Goal: Task Accomplishment & Management: Complete application form

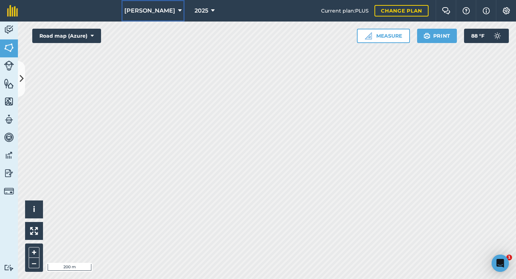
click at [179, 9] on icon at bounding box center [180, 10] width 4 height 9
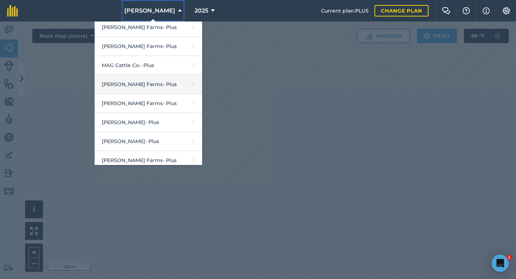
scroll to position [143, 0]
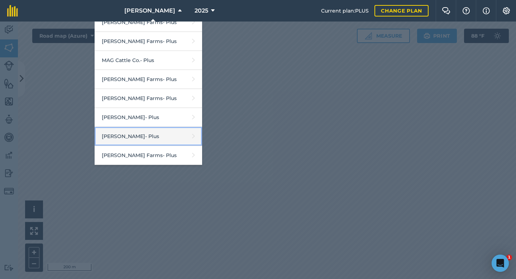
click at [158, 139] on link "[PERSON_NAME] - Plus" at bounding box center [148, 136] width 107 height 19
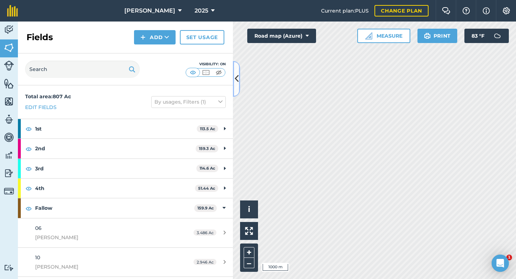
click at [239, 82] on button at bounding box center [236, 79] width 7 height 36
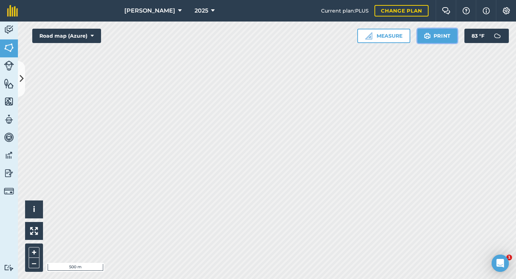
click at [445, 41] on button "Print" at bounding box center [437, 36] width 40 height 14
click at [440, 42] on button "Print" at bounding box center [437, 36] width 40 height 14
click at [443, 40] on button "Print" at bounding box center [437, 36] width 40 height 14
click at [9, 29] on img at bounding box center [9, 29] width 10 height 11
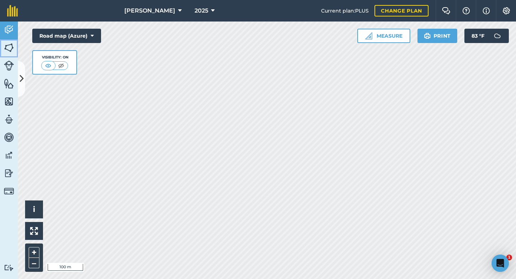
click at [7, 48] on img at bounding box center [9, 47] width 10 height 11
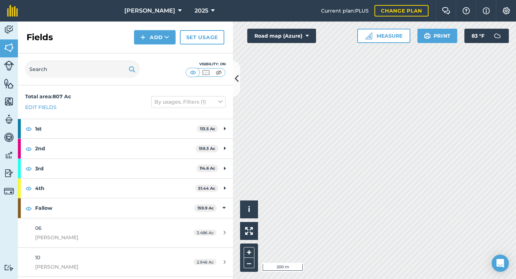
click at [230, 76] on div "Visibility: On" at bounding box center [125, 69] width 215 height 32
click at [235, 76] on icon at bounding box center [237, 78] width 4 height 13
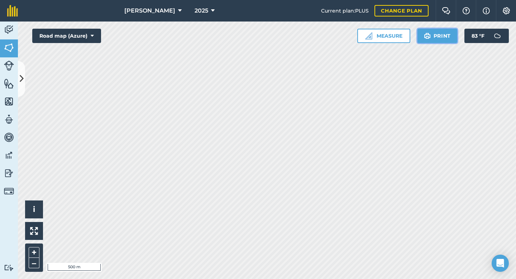
click at [439, 37] on button "Print" at bounding box center [437, 36] width 40 height 14
click at [319, 0] on html "[PERSON_NAME] 2025 Current plan : PLUS Change plan Farm Chat Help Info Settings…" at bounding box center [258, 139] width 516 height 279
click at [436, 35] on button "Print" at bounding box center [437, 36] width 40 height 14
click at [435, 35] on button "Print" at bounding box center [437, 36] width 40 height 14
click at [440, 35] on button "Print" at bounding box center [437, 36] width 40 height 14
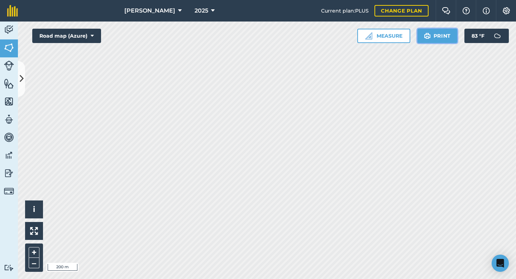
click at [443, 30] on button "Print" at bounding box center [437, 36] width 40 height 14
click at [445, 39] on button "Print" at bounding box center [437, 36] width 40 height 14
click at [446, 36] on button "Print" at bounding box center [437, 36] width 40 height 14
click at [437, 40] on button "Print" at bounding box center [437, 36] width 40 height 14
click at [439, 35] on button "Print" at bounding box center [437, 36] width 40 height 14
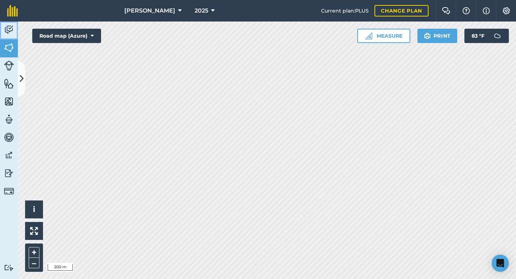
click at [7, 28] on img at bounding box center [9, 29] width 10 height 11
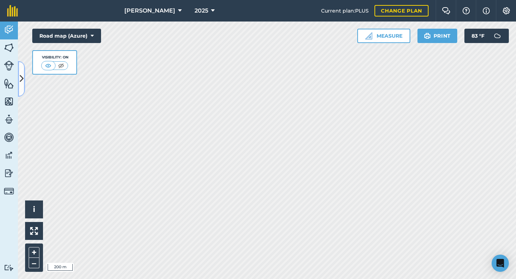
click at [23, 71] on button at bounding box center [21, 79] width 7 height 36
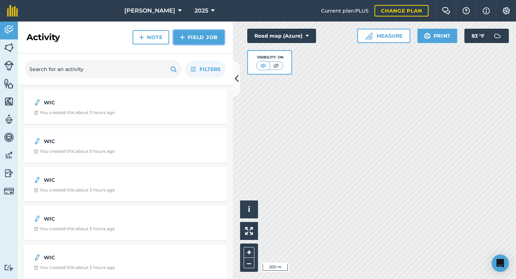
click at [208, 33] on link "Field Job" at bounding box center [198, 37] width 51 height 14
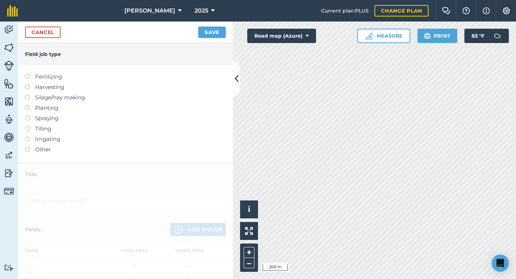
click at [49, 119] on label "Spraying" at bounding box center [125, 118] width 201 height 9
type input "Spraying"
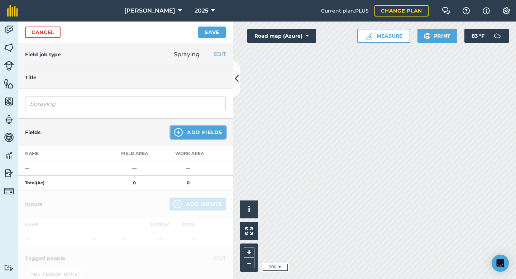
click at [191, 129] on button "Add Fields" at bounding box center [197, 132] width 55 height 13
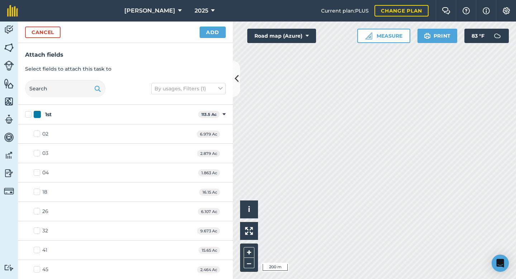
checkbox input "true"
click at [213, 34] on button "Add" at bounding box center [213, 32] width 26 height 11
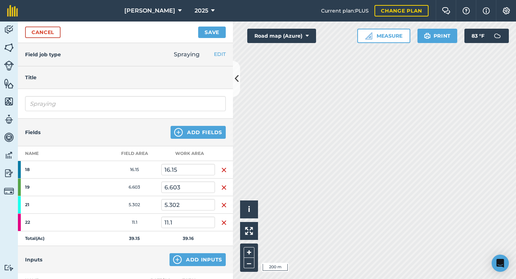
click at [221, 169] on img "button" at bounding box center [224, 169] width 6 height 9
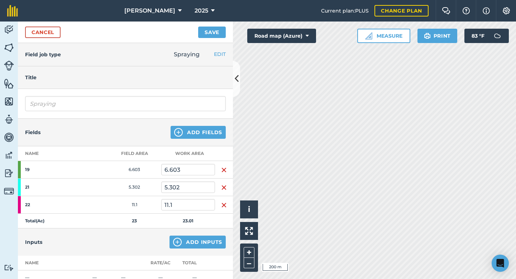
click at [221, 169] on img "button" at bounding box center [224, 169] width 6 height 9
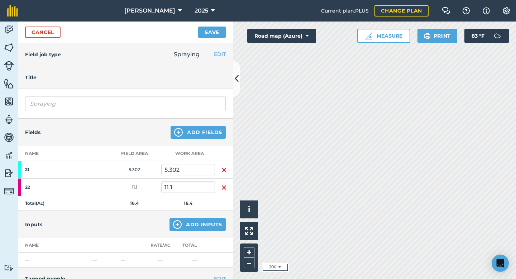
click at [221, 169] on img "button" at bounding box center [224, 169] width 6 height 9
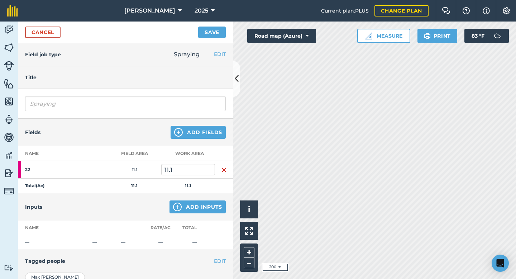
click at [221, 169] on img "button" at bounding box center [224, 169] width 6 height 9
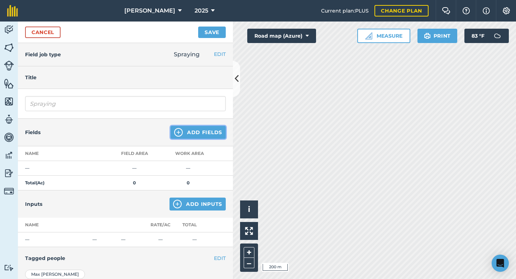
click at [202, 134] on button "Add Fields" at bounding box center [197, 132] width 55 height 13
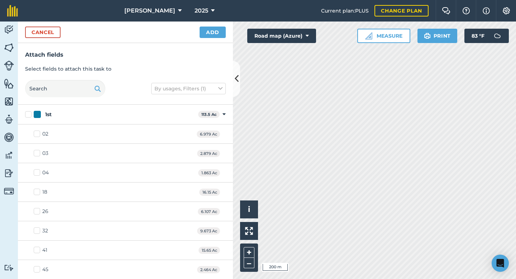
checkbox input "true"
click at [211, 35] on button "Add" at bounding box center [213, 32] width 26 height 11
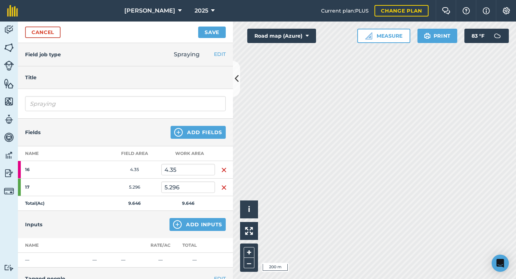
click at [221, 171] on img "button" at bounding box center [224, 169] width 6 height 9
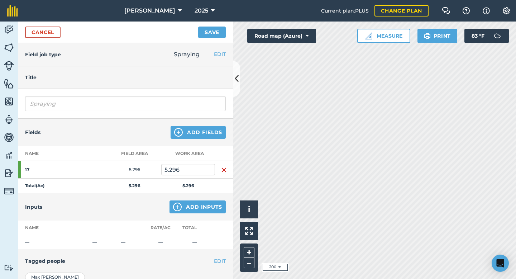
click at [221, 171] on img "button" at bounding box center [224, 169] width 6 height 9
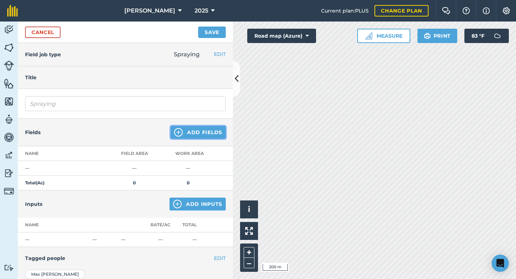
click at [189, 136] on button "Add Fields" at bounding box center [197, 132] width 55 height 13
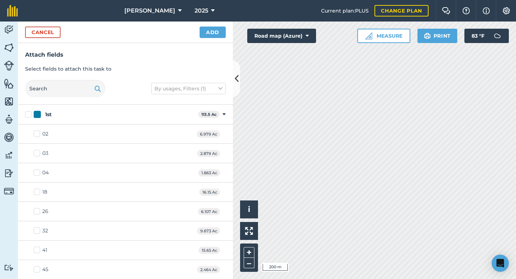
checkbox input "true"
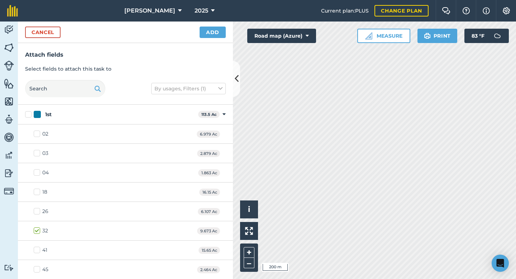
checkbox input "true"
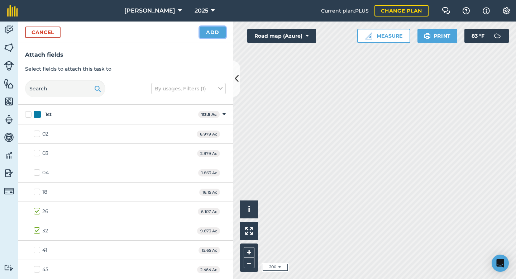
click at [213, 33] on button "Add" at bounding box center [213, 32] width 26 height 11
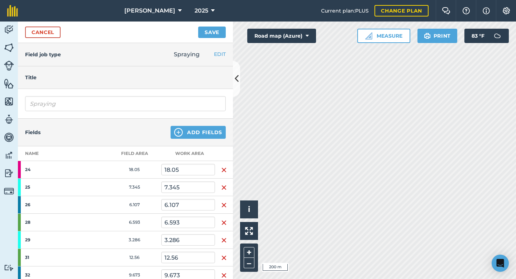
scroll to position [96, 0]
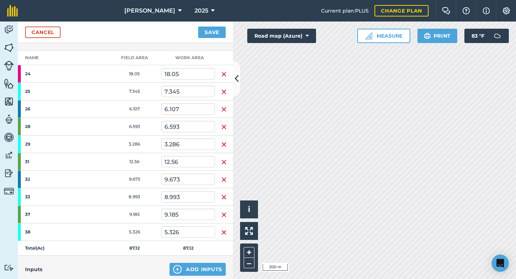
click at [217, 73] on td at bounding box center [224, 74] width 18 height 18
click at [218, 73] on td at bounding box center [224, 74] width 18 height 18
click at [221, 73] on img "button" at bounding box center [224, 74] width 6 height 9
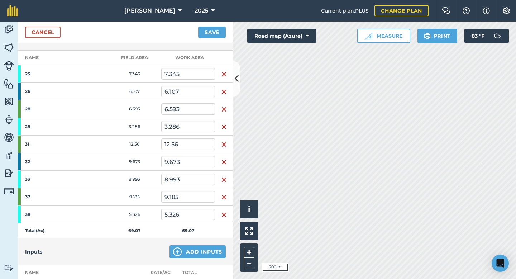
click at [221, 73] on img "button" at bounding box center [224, 74] width 6 height 9
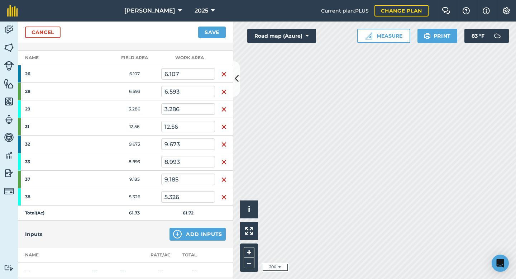
click at [221, 73] on img "button" at bounding box center [224, 74] width 6 height 9
click at [221, 87] on img "button" at bounding box center [224, 91] width 6 height 9
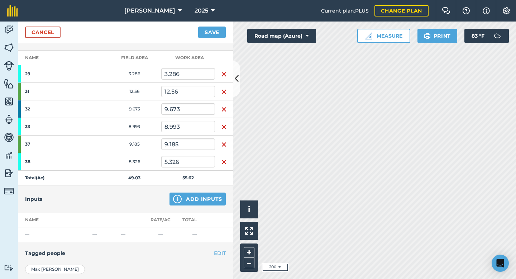
click at [221, 73] on img "button" at bounding box center [224, 74] width 6 height 9
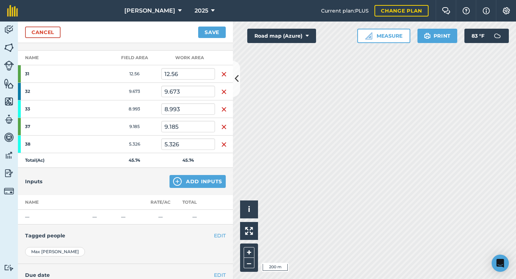
click at [221, 73] on img "button" at bounding box center [224, 74] width 6 height 9
click at [221, 87] on img "button" at bounding box center [224, 91] width 6 height 9
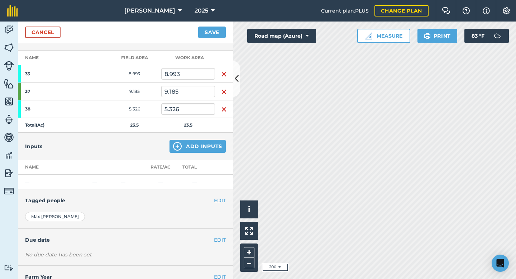
click at [221, 73] on img "button" at bounding box center [224, 74] width 6 height 9
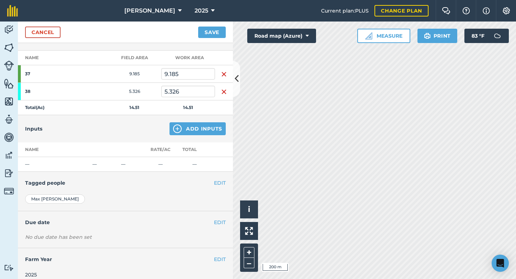
click at [221, 73] on img "button" at bounding box center [224, 74] width 6 height 9
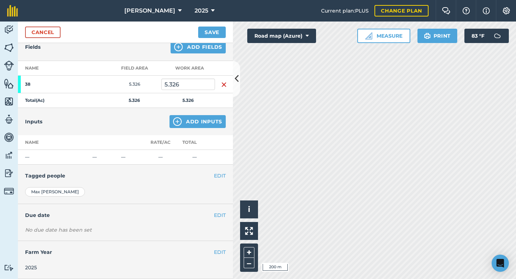
scroll to position [85, 0]
click at [219, 73] on th at bounding box center [224, 68] width 18 height 15
click at [221, 81] on img "button" at bounding box center [224, 84] width 6 height 9
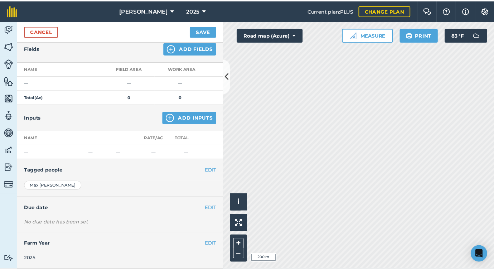
scroll to position [82, 0]
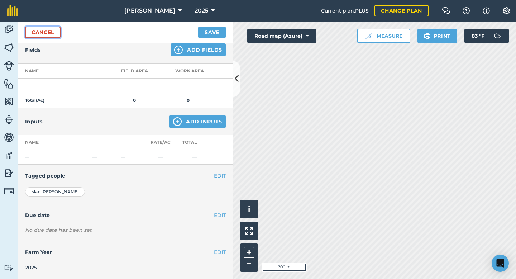
click at [54, 32] on link "Cancel" at bounding box center [42, 32] width 35 height 11
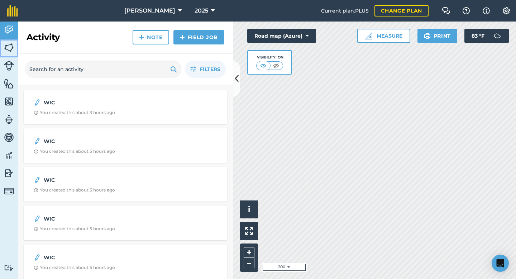
click at [11, 46] on img at bounding box center [9, 47] width 10 height 11
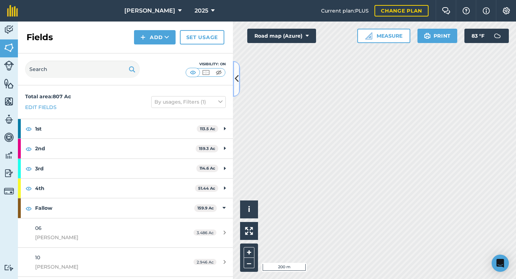
click at [235, 85] on icon at bounding box center [237, 78] width 4 height 13
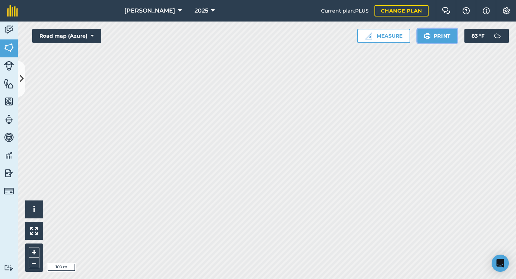
click at [444, 40] on button "Print" at bounding box center [437, 36] width 40 height 14
click at [433, 35] on button "Print" at bounding box center [437, 36] width 40 height 14
click at [12, 27] on img at bounding box center [9, 29] width 10 height 11
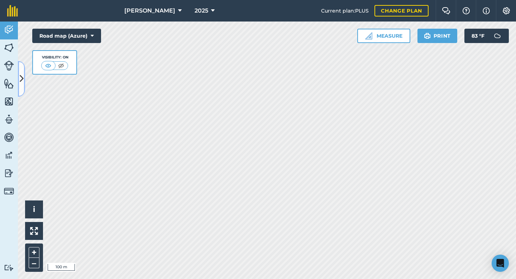
click at [24, 78] on button at bounding box center [21, 79] width 7 height 36
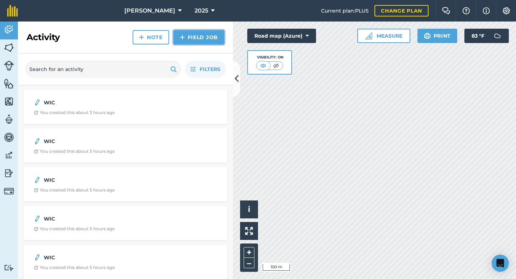
click at [187, 36] on link "Field Job" at bounding box center [198, 37] width 51 height 14
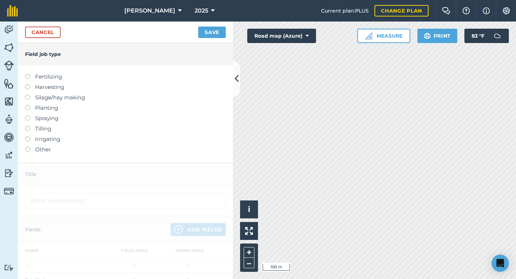
click at [48, 120] on label "Spraying" at bounding box center [125, 118] width 201 height 9
type input "Spraying"
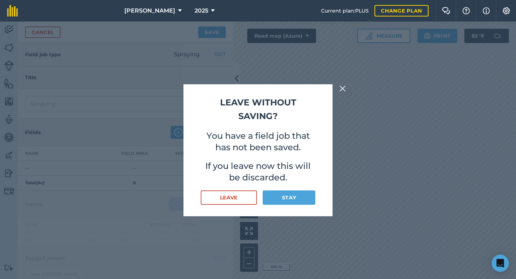
click at [341, 91] on img at bounding box center [342, 88] width 6 height 9
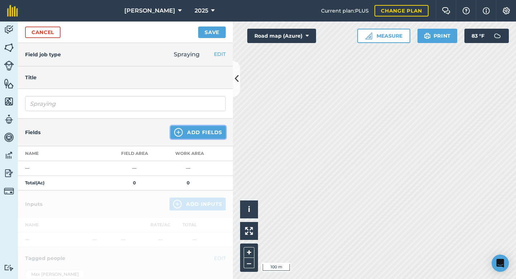
click at [206, 134] on button "Add Fields" at bounding box center [197, 132] width 55 height 13
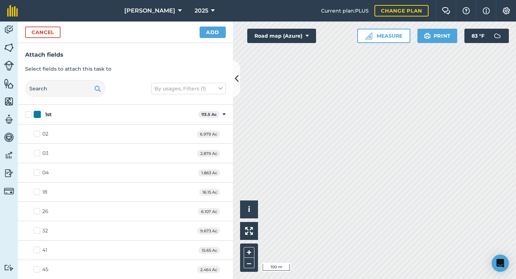
checkbox input "true"
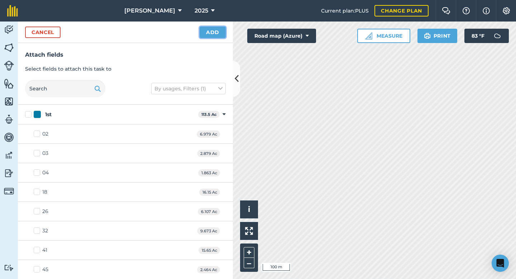
click at [216, 35] on button "Add" at bounding box center [213, 32] width 26 height 11
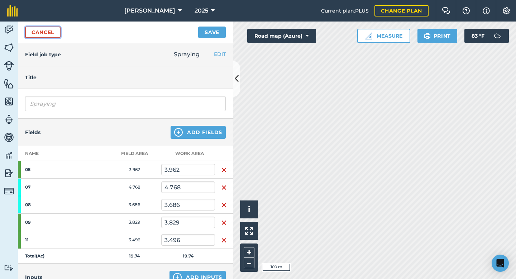
click at [32, 34] on link "Cancel" at bounding box center [42, 32] width 35 height 11
click at [237, 78] on icon at bounding box center [237, 78] width 4 height 13
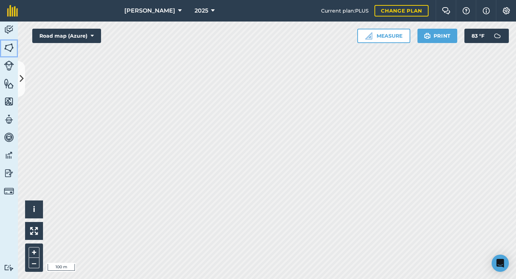
click at [5, 49] on img at bounding box center [9, 47] width 10 height 11
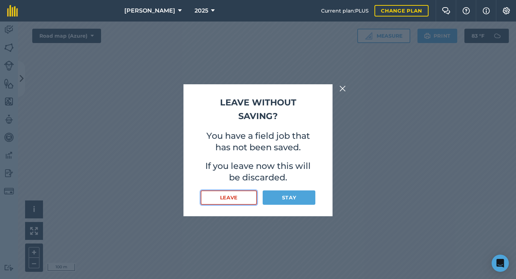
click at [249, 195] on button "Leave" at bounding box center [229, 197] width 56 height 14
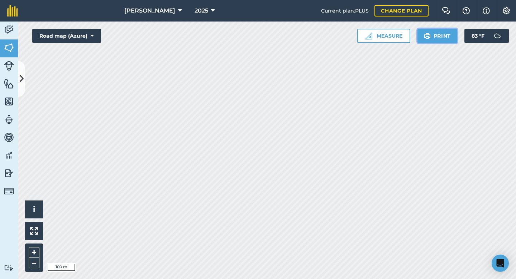
click at [435, 39] on button "Print" at bounding box center [437, 36] width 40 height 14
click at [436, 37] on button "Print" at bounding box center [437, 36] width 40 height 14
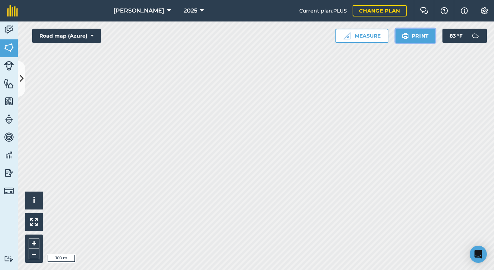
click at [421, 31] on button "Print" at bounding box center [416, 36] width 40 height 14
click at [5, 29] on img at bounding box center [9, 29] width 10 height 11
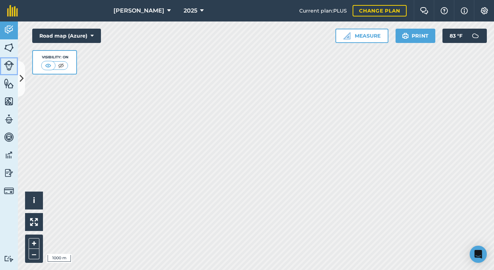
click at [17, 75] on link "Livestock" at bounding box center [9, 66] width 18 height 18
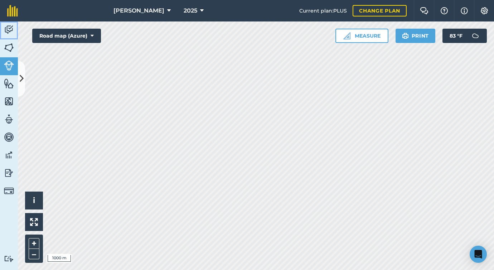
click at [6, 28] on img at bounding box center [9, 29] width 10 height 11
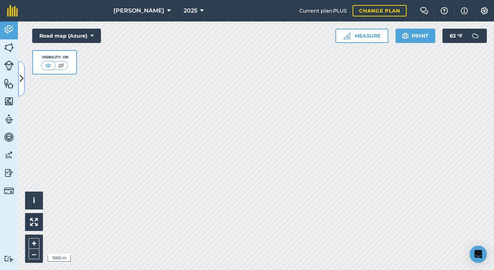
click at [18, 68] on button at bounding box center [21, 79] width 7 height 36
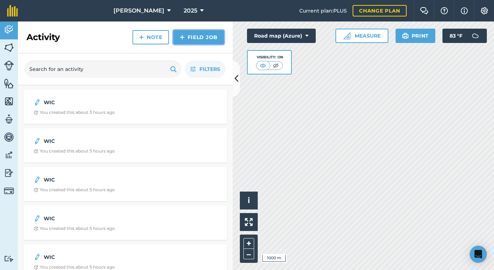
click at [202, 42] on link "Field Job" at bounding box center [198, 37] width 51 height 14
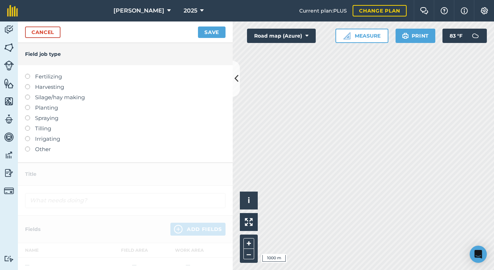
click at [43, 117] on label "Spraying" at bounding box center [125, 118] width 201 height 9
type input "Spraying"
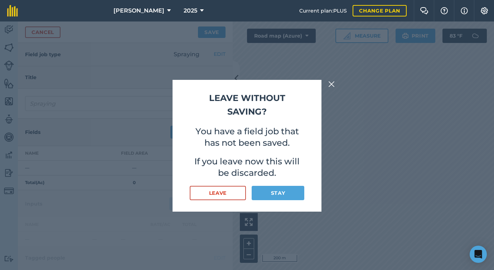
click at [420, 152] on div "Leave without saving? You have a field job that has not been saved. If you leav…" at bounding box center [247, 145] width 494 height 249
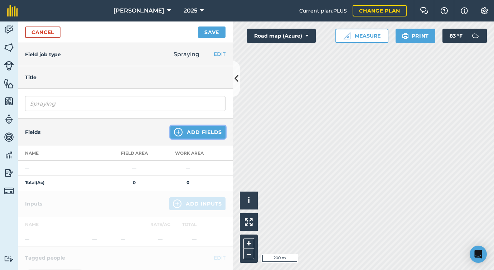
click at [200, 126] on button "Add Fields" at bounding box center [197, 132] width 55 height 13
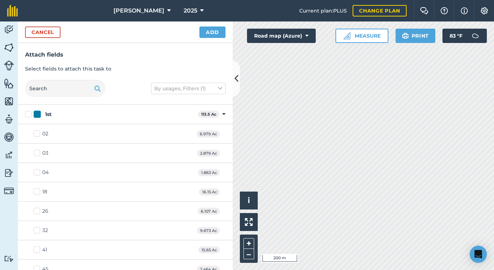
checkbox input "true"
click at [216, 33] on button "Add" at bounding box center [213, 32] width 26 height 11
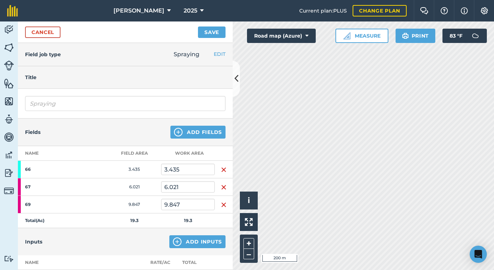
click at [221, 169] on img "button" at bounding box center [224, 169] width 6 height 9
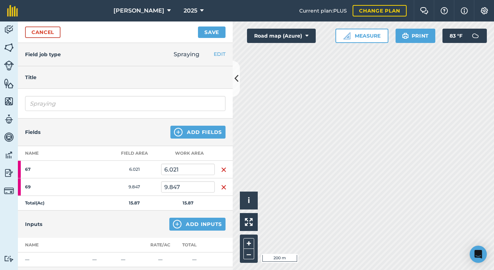
click at [221, 169] on img "button" at bounding box center [224, 169] width 6 height 9
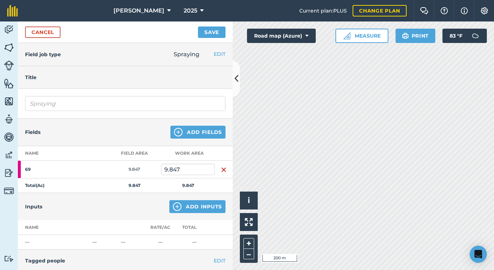
click at [221, 169] on img "button" at bounding box center [224, 169] width 6 height 9
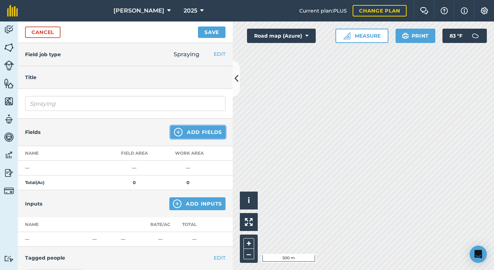
click at [183, 137] on button "Add Fields" at bounding box center [197, 132] width 55 height 13
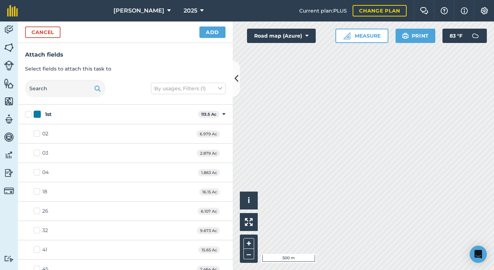
checkbox input "true"
click at [221, 32] on button "Add" at bounding box center [213, 32] width 26 height 11
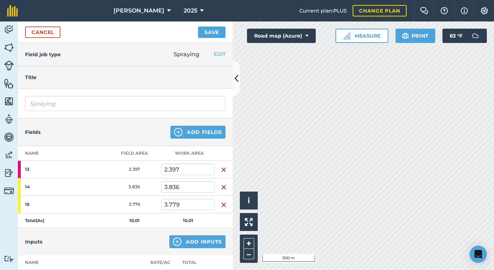
click at [218, 169] on td at bounding box center [224, 170] width 18 height 18
click at [223, 169] on img "button" at bounding box center [224, 169] width 6 height 9
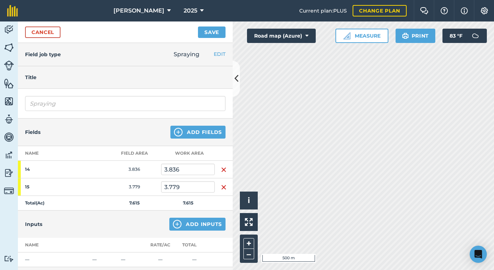
click at [223, 169] on img "button" at bounding box center [224, 169] width 6 height 9
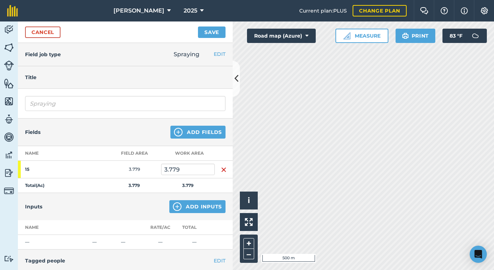
click at [223, 169] on img "button" at bounding box center [224, 169] width 6 height 9
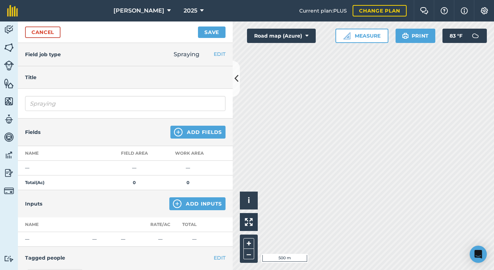
click at [494, 254] on html "[PERSON_NAME] 2025 Current plan : PLUS Change plan Farm Chat Help Info Settings…" at bounding box center [247, 135] width 494 height 270
click at [211, 134] on button "Add Fields" at bounding box center [197, 132] width 55 height 13
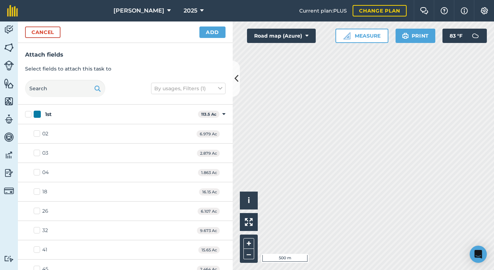
checkbox input "true"
click at [211, 27] on button "Add" at bounding box center [213, 32] width 26 height 11
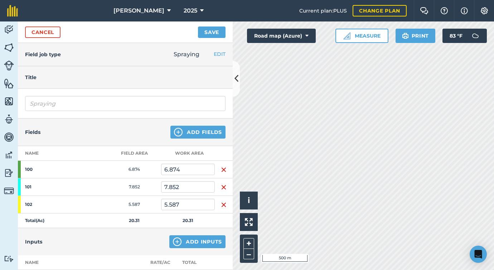
click at [221, 168] on img "button" at bounding box center [224, 169] width 6 height 9
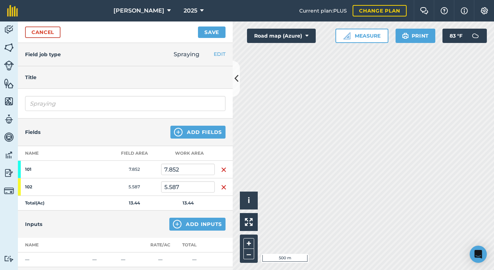
click at [221, 168] on img "button" at bounding box center [224, 169] width 6 height 9
click at [221, 183] on img "button" at bounding box center [224, 187] width 6 height 9
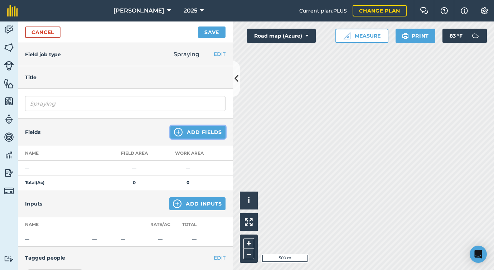
click at [198, 130] on button "Add Fields" at bounding box center [197, 132] width 55 height 13
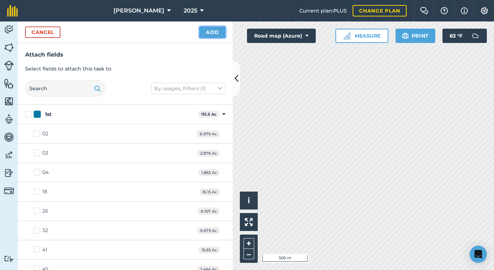
click at [219, 33] on button "Add" at bounding box center [213, 32] width 26 height 11
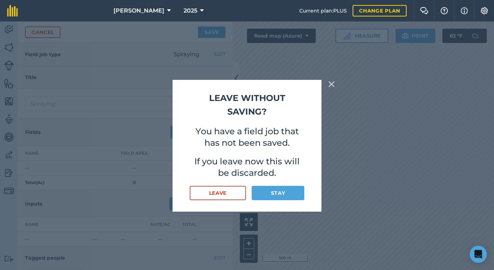
click at [333, 82] on img at bounding box center [331, 84] width 6 height 9
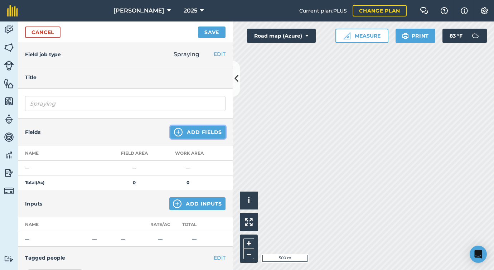
click at [193, 132] on button "Add Fields" at bounding box center [197, 132] width 55 height 13
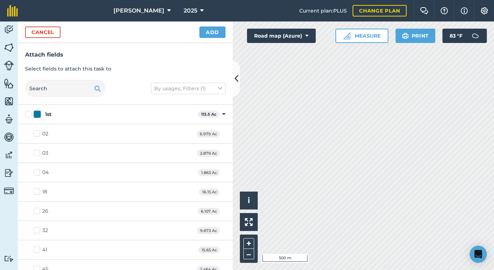
checkbox input "true"
checkbox input "false"
checkbox input "true"
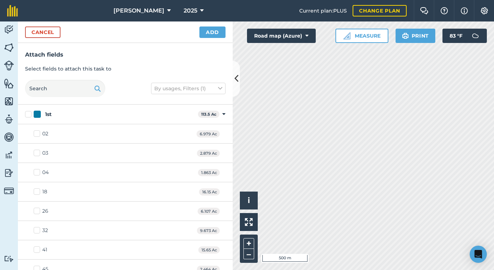
checkbox input "true"
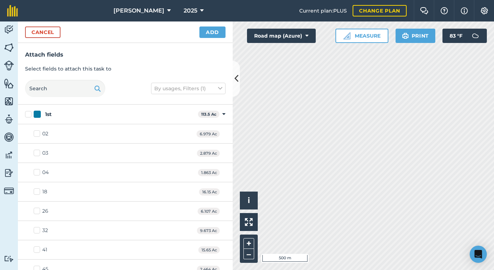
checkbox input "true"
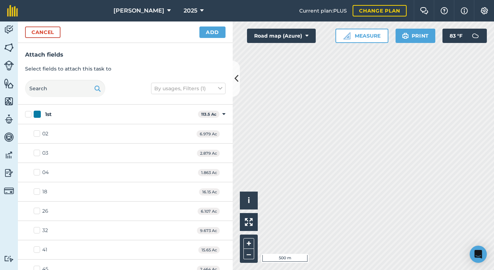
checkbox input "true"
click at [212, 34] on button "Add" at bounding box center [213, 32] width 26 height 11
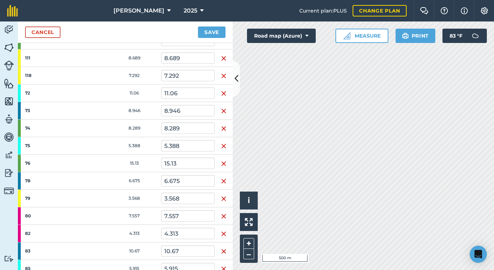
scroll to position [47, 0]
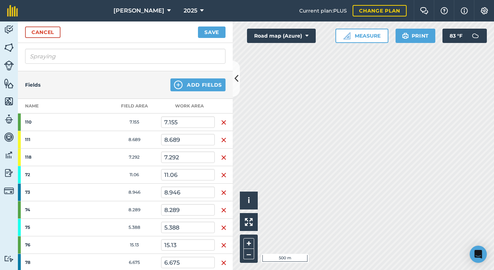
click at [222, 120] on img "button" at bounding box center [224, 122] width 6 height 9
click at [222, 121] on img "button" at bounding box center [224, 122] width 6 height 9
click at [222, 136] on img "button" at bounding box center [224, 140] width 6 height 9
click at [222, 121] on img "button" at bounding box center [224, 122] width 6 height 9
click at [222, 136] on img "button" at bounding box center [224, 140] width 6 height 9
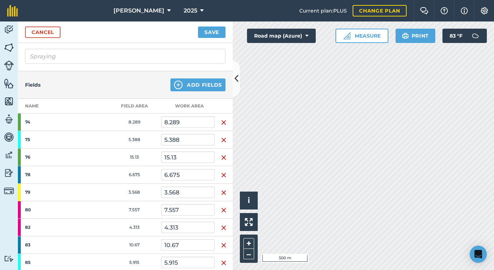
click at [222, 121] on img "button" at bounding box center [224, 122] width 6 height 9
click at [222, 136] on img "button" at bounding box center [224, 140] width 6 height 9
click at [222, 121] on img "button" at bounding box center [224, 122] width 6 height 9
click at [222, 136] on img "button" at bounding box center [224, 140] width 6 height 9
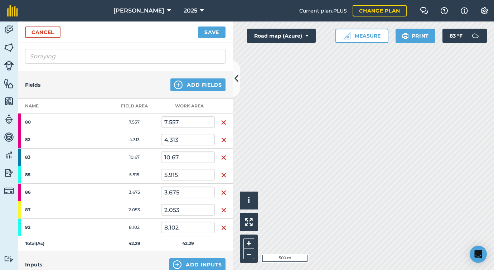
click at [222, 121] on img "button" at bounding box center [224, 122] width 6 height 9
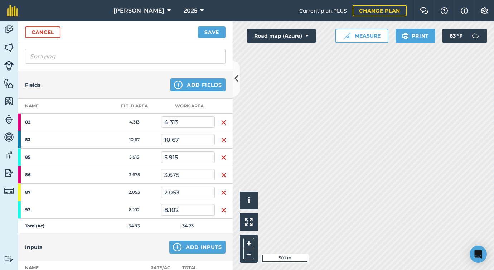
click at [222, 121] on img "button" at bounding box center [224, 122] width 6 height 9
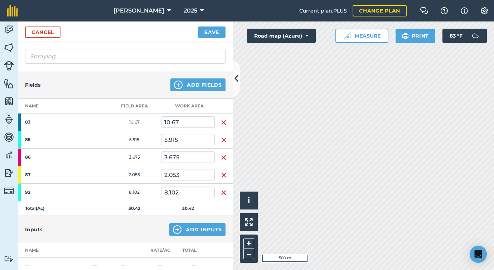
click at [222, 121] on img "button" at bounding box center [224, 122] width 6 height 9
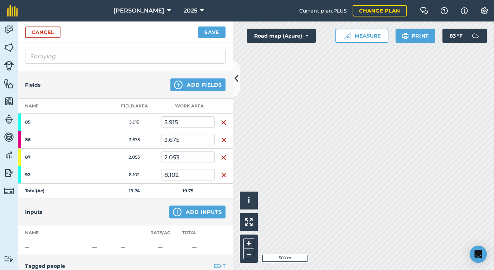
click at [222, 121] on img "button" at bounding box center [224, 122] width 6 height 9
click at [222, 136] on img "button" at bounding box center [224, 140] width 6 height 9
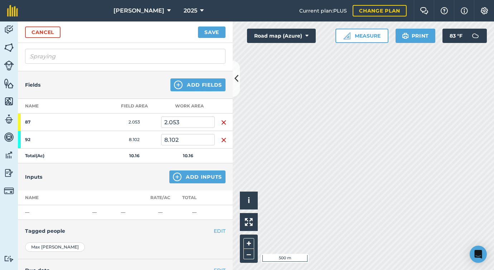
click at [222, 121] on img "button" at bounding box center [224, 122] width 6 height 9
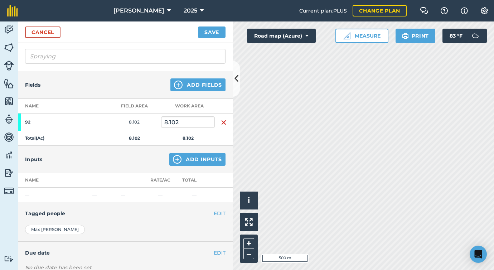
click at [222, 121] on img "button" at bounding box center [224, 122] width 6 height 9
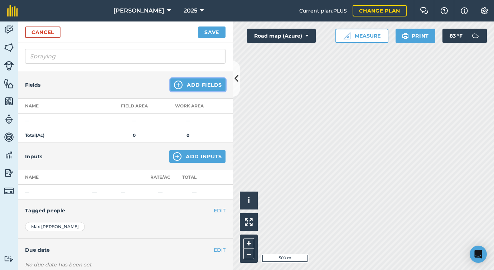
click at [204, 82] on button "Add Fields" at bounding box center [197, 84] width 55 height 13
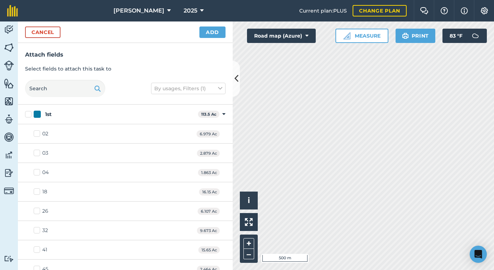
click at [402, 29] on div "Hello i © 2025 TomTom, Microsoft 500 m + – Road map (Azure) Measure Print 83 ° F" at bounding box center [363, 145] width 261 height 249
click at [208, 34] on button "Add" at bounding box center [213, 32] width 26 height 11
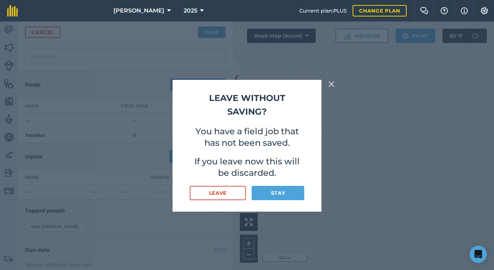
click at [334, 85] on img at bounding box center [331, 84] width 6 height 9
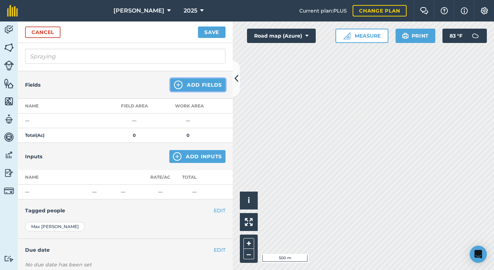
click at [207, 83] on button "Add Fields" at bounding box center [197, 84] width 55 height 13
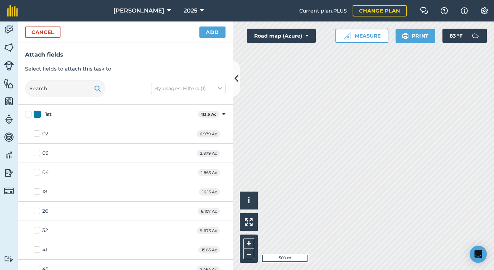
checkbox input "true"
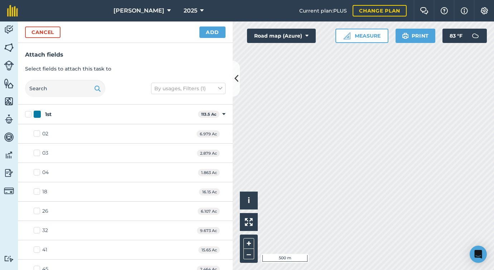
checkbox input "true"
click at [207, 34] on button "Add" at bounding box center [213, 32] width 26 height 11
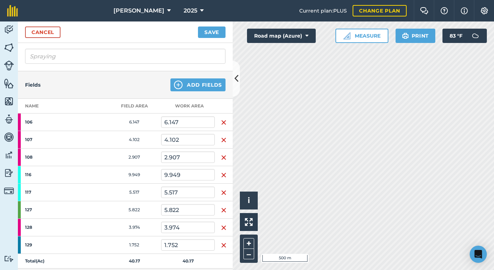
scroll to position [135, 0]
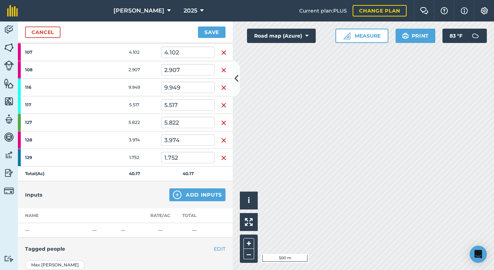
click at [221, 49] on img "button" at bounding box center [224, 52] width 6 height 9
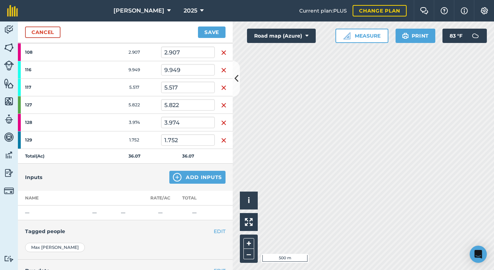
click at [221, 49] on img "button" at bounding box center [224, 52] width 6 height 9
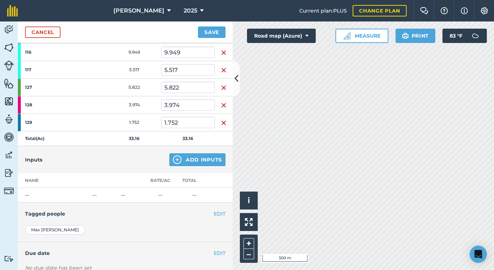
click at [221, 49] on img "button" at bounding box center [224, 52] width 6 height 9
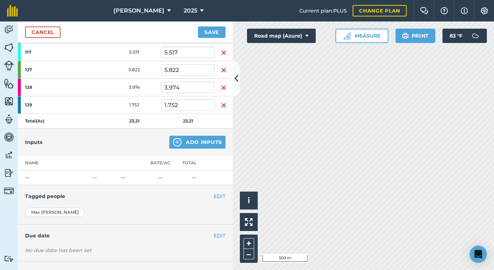
click at [221, 49] on img "button" at bounding box center [224, 52] width 6 height 9
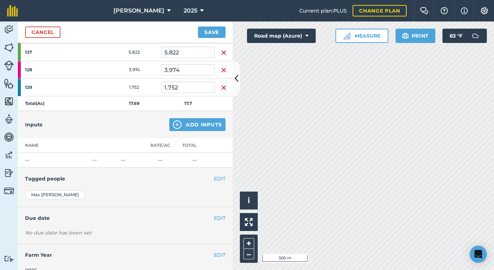
click at [221, 49] on img "button" at bounding box center [224, 52] width 6 height 9
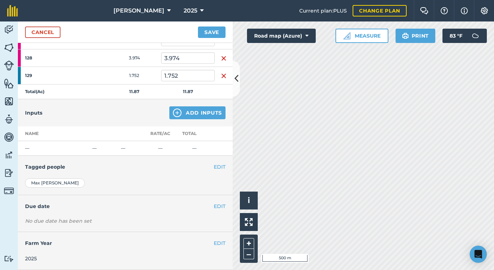
scroll to position [129, 0]
click at [220, 49] on td at bounding box center [224, 41] width 18 height 18
click at [221, 56] on img "button" at bounding box center [224, 58] width 6 height 9
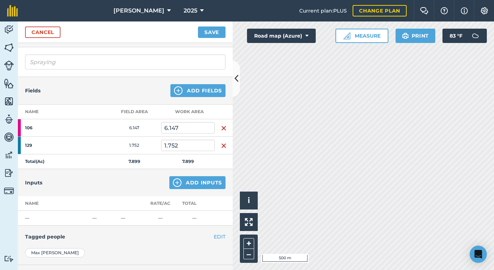
click at [221, 126] on img "button" at bounding box center [224, 128] width 6 height 9
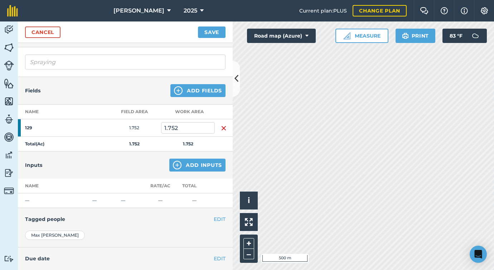
click at [221, 126] on img "button" at bounding box center [224, 128] width 6 height 9
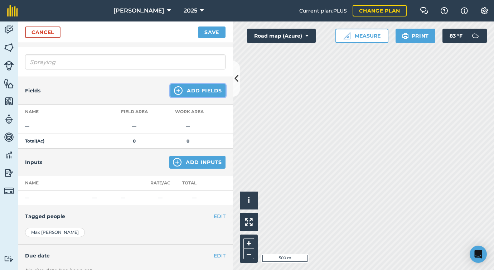
click at [203, 96] on button "Add Fields" at bounding box center [197, 90] width 55 height 13
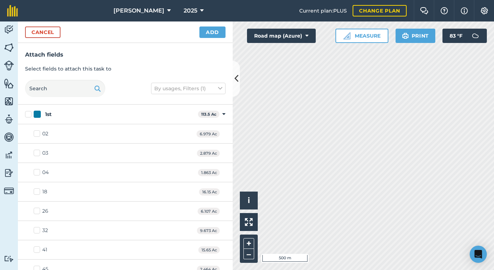
checkbox input "true"
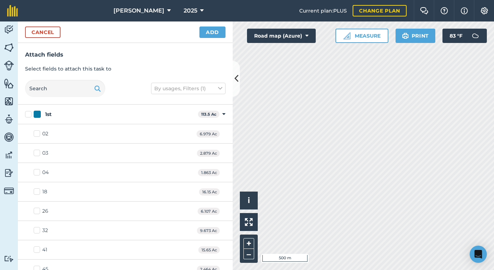
checkbox input "true"
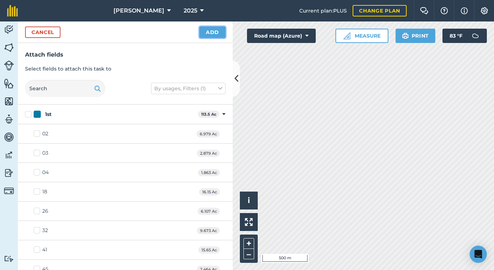
click at [205, 32] on button "Add" at bounding box center [213, 32] width 26 height 11
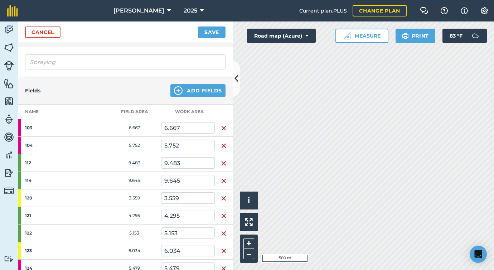
scroll to position [252, 0]
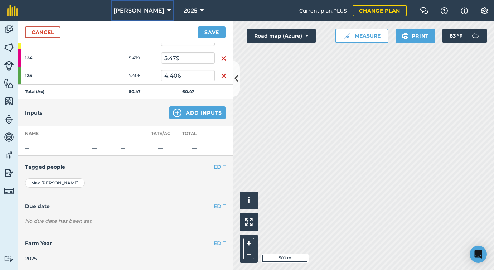
click at [159, 7] on span "[PERSON_NAME]" at bounding box center [139, 10] width 51 height 9
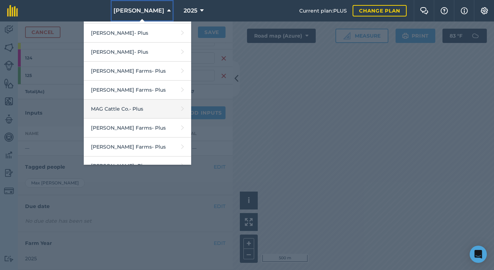
scroll to position [143, 0]
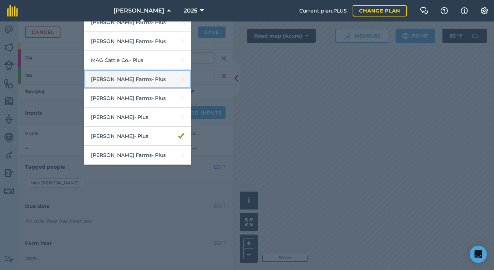
click at [153, 85] on link "[PERSON_NAME] Farms - Plus" at bounding box center [137, 79] width 107 height 19
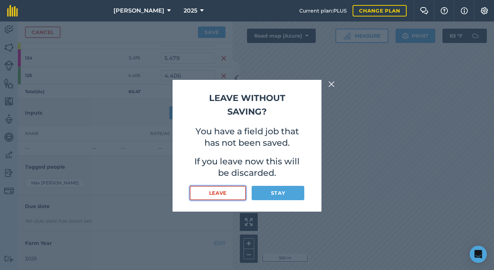
click at [235, 191] on button "Leave" at bounding box center [218, 193] width 56 height 14
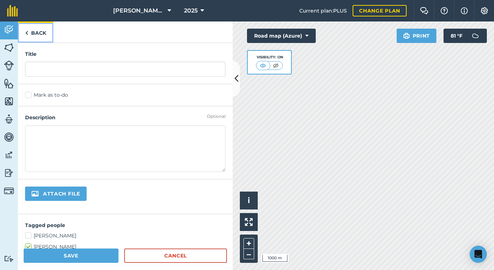
click at [35, 34] on link "Back" at bounding box center [35, 31] width 35 height 21
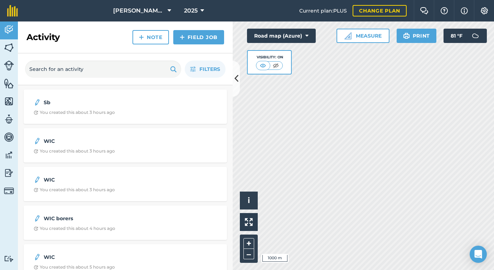
click at [315, 47] on div "Hello i © 2025 TomTom, Microsoft 1000 m + – Road map (Azure) Visibility: On Mea…" at bounding box center [363, 145] width 261 height 249
click at [11, 47] on img at bounding box center [9, 47] width 10 height 11
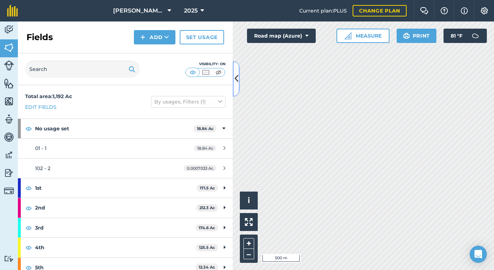
click at [239, 76] on button at bounding box center [236, 79] width 7 height 36
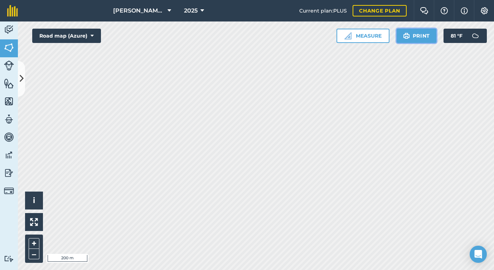
click at [421, 38] on button "Print" at bounding box center [417, 36] width 40 height 14
click at [417, 40] on button "Print" at bounding box center [417, 36] width 40 height 14
click at [421, 36] on button "Print" at bounding box center [417, 36] width 40 height 14
click at [429, 39] on button "Print" at bounding box center [417, 36] width 40 height 14
click at [410, 34] on button "Print" at bounding box center [417, 36] width 40 height 14
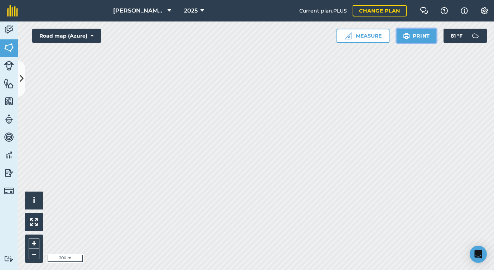
click at [420, 33] on button "Print" at bounding box center [417, 36] width 40 height 14
click at [424, 32] on button "Print" at bounding box center [417, 36] width 40 height 14
click at [424, 34] on button "Print" at bounding box center [417, 36] width 40 height 14
click at [423, 38] on button "Print" at bounding box center [417, 36] width 40 height 14
click at [407, 39] on img at bounding box center [406, 36] width 7 height 9
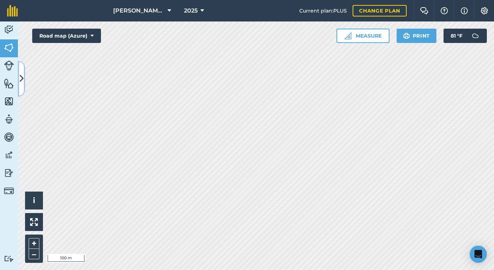
click at [21, 67] on button at bounding box center [21, 79] width 7 height 36
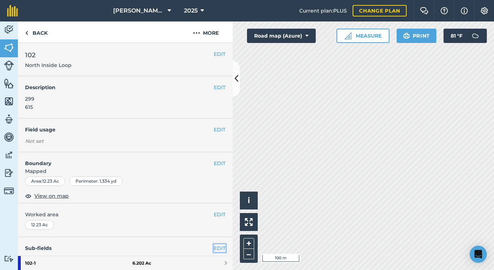
click at [219, 244] on link "EDIT" at bounding box center [220, 248] width 12 height 8
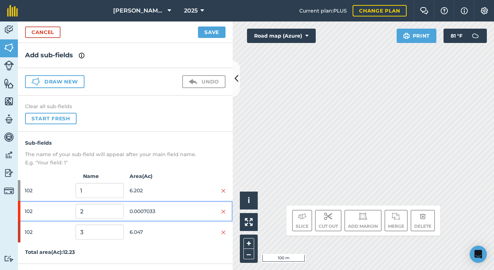
click at [226, 212] on div "102 2 0.0007033" at bounding box center [125, 211] width 215 height 21
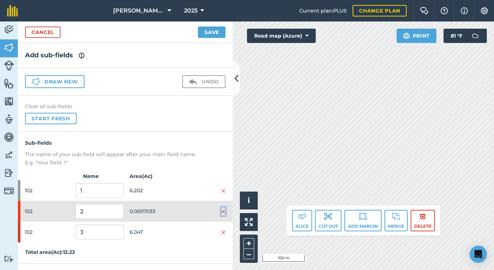
click at [224, 211] on img at bounding box center [223, 212] width 4 height 6
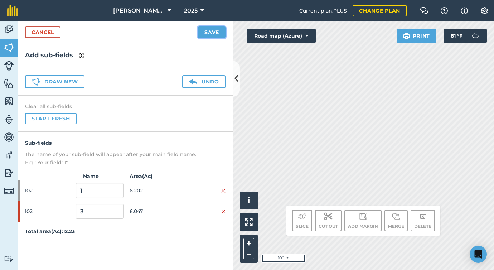
click at [217, 32] on button "Save" at bounding box center [212, 32] width 28 height 11
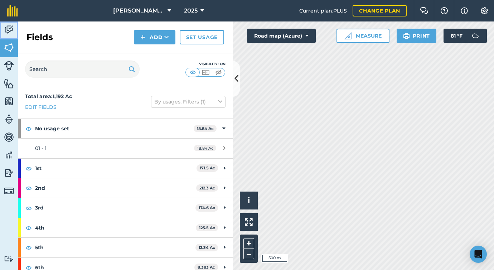
click at [11, 34] on img at bounding box center [9, 29] width 10 height 11
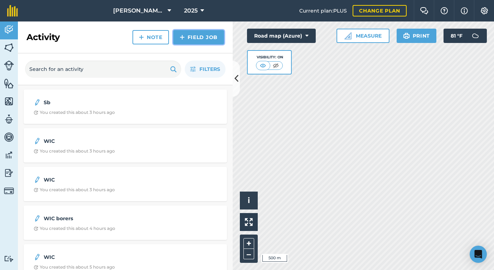
click at [194, 39] on link "Field Job" at bounding box center [198, 37] width 51 height 14
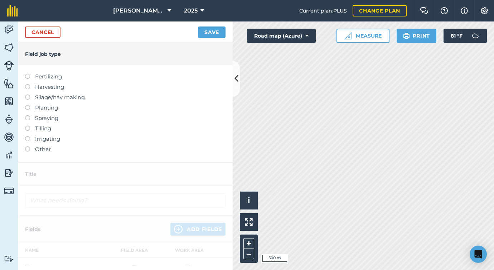
click at [47, 120] on label "Spraying" at bounding box center [125, 118] width 201 height 9
type input "Spraying"
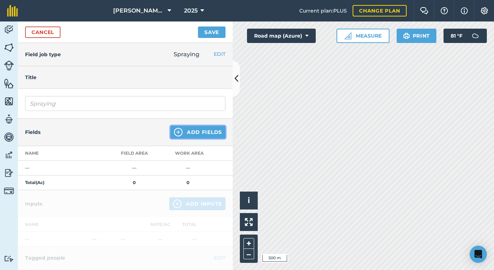
click at [184, 132] on button "Add Fields" at bounding box center [197, 132] width 55 height 13
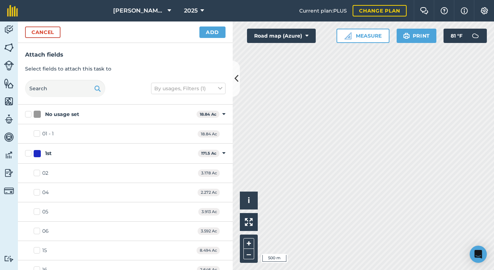
checkbox input "true"
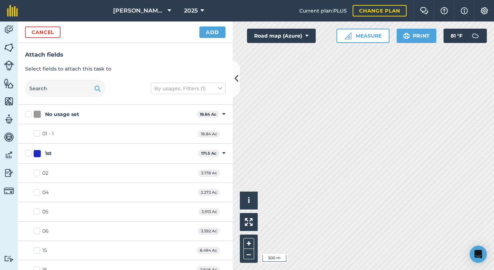
checkbox input "true"
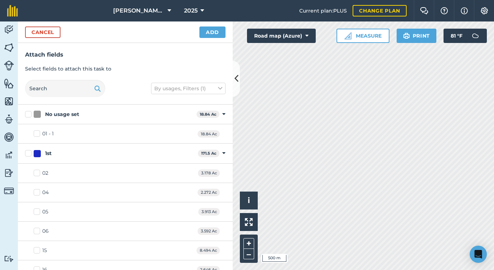
checkbox input "true"
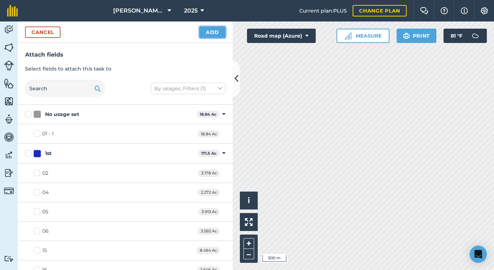
click at [207, 33] on button "Add" at bounding box center [213, 32] width 26 height 11
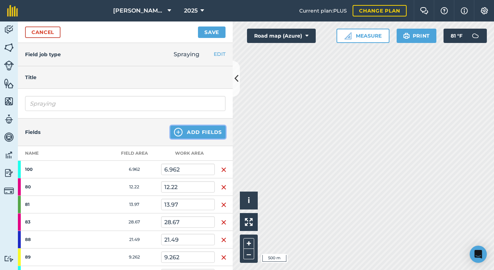
click at [189, 133] on button "Add Fields" at bounding box center [197, 132] width 55 height 13
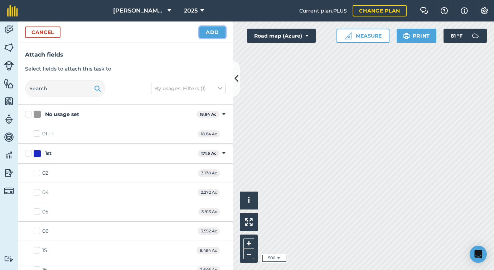
click at [217, 33] on button "Add" at bounding box center [213, 32] width 26 height 11
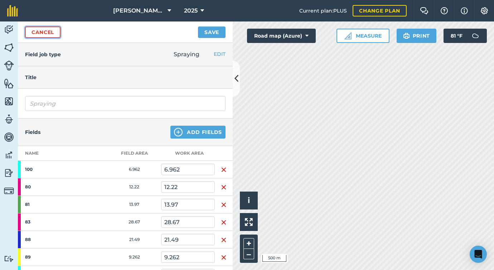
click at [55, 33] on link "Cancel" at bounding box center [42, 32] width 35 height 11
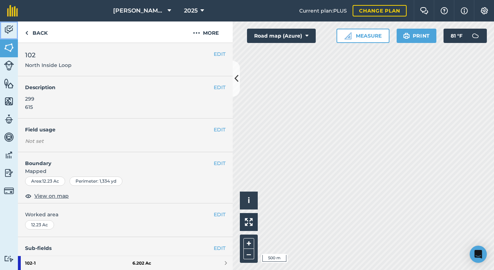
click at [8, 29] on img at bounding box center [9, 29] width 10 height 11
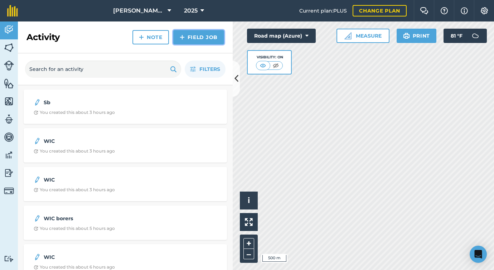
click at [201, 37] on link "Field Job" at bounding box center [198, 37] width 51 height 14
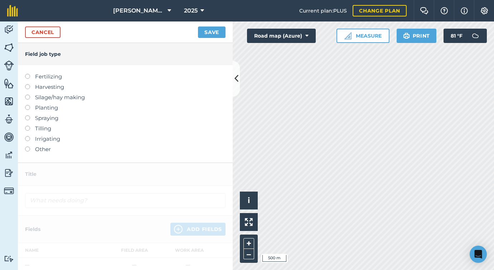
click at [44, 115] on label "Spraying" at bounding box center [125, 118] width 201 height 9
type input "Spraying"
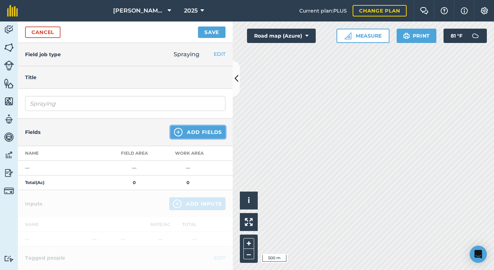
click at [204, 135] on button "Add Fields" at bounding box center [197, 132] width 55 height 13
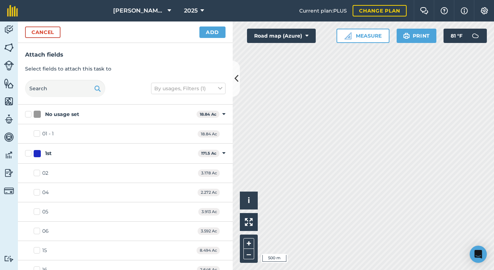
click at [322, 0] on html "[PERSON_NAME] Farms 2025 Current plan : PLUS Change plan Farm Chat Help Info Se…" at bounding box center [247, 135] width 494 height 270
checkbox input "true"
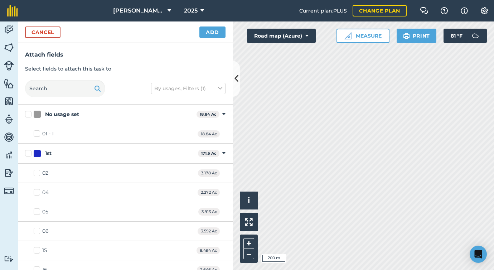
checkbox input "true"
click at [214, 29] on button "Add" at bounding box center [213, 32] width 26 height 11
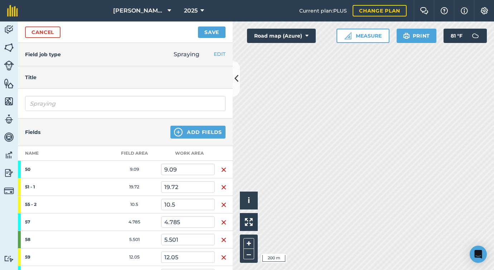
click at [222, 169] on img "button" at bounding box center [224, 169] width 6 height 9
click at [222, 183] on img "button" at bounding box center [224, 187] width 6 height 9
click at [222, 201] on img "button" at bounding box center [224, 205] width 6 height 9
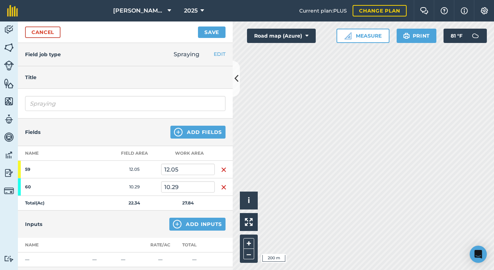
click at [222, 169] on img "button" at bounding box center [224, 169] width 6 height 9
click at [222, 183] on img "button" at bounding box center [224, 187] width 6 height 9
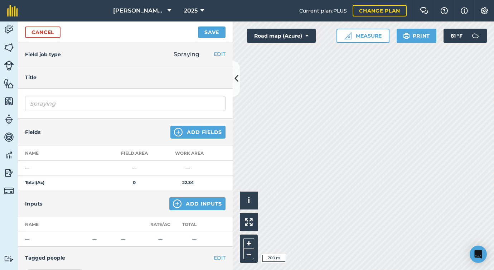
click at [222, 169] on td at bounding box center [224, 168] width 18 height 15
click at [194, 136] on button "Add Fields" at bounding box center [197, 132] width 55 height 13
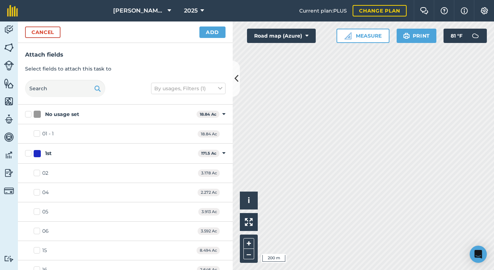
click at [269, 19] on div "[PERSON_NAME] Farms 2025 Current plan : PLUS Change plan Farm Chat Help Info Se…" at bounding box center [247, 135] width 494 height 270
checkbox input "true"
checkbox input "false"
checkbox input "true"
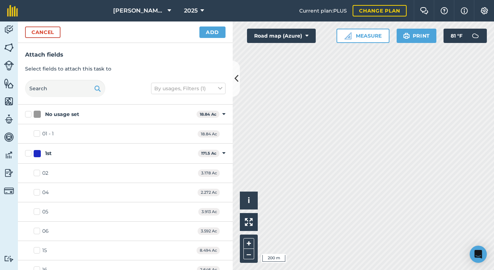
checkbox input "true"
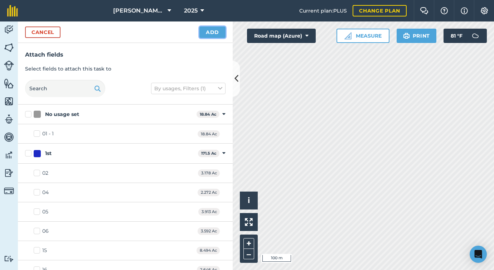
click at [218, 27] on button "Add" at bounding box center [213, 32] width 26 height 11
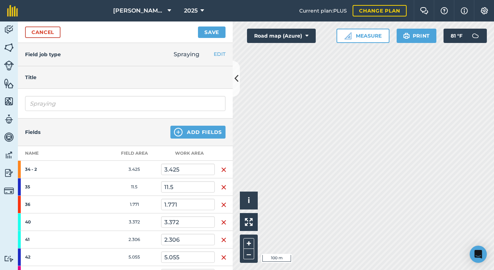
click at [221, 165] on img "button" at bounding box center [224, 169] width 6 height 9
click at [221, 183] on img "button" at bounding box center [224, 187] width 6 height 9
click at [221, 165] on img "button" at bounding box center [224, 169] width 6 height 9
click at [221, 183] on img "button" at bounding box center [224, 187] width 6 height 9
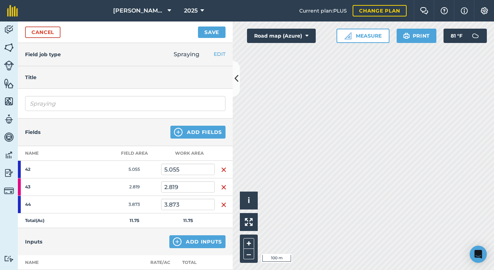
click at [221, 165] on img "button" at bounding box center [224, 169] width 6 height 9
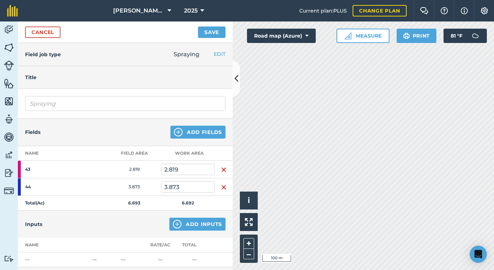
click at [221, 165] on img "button" at bounding box center [224, 169] width 6 height 9
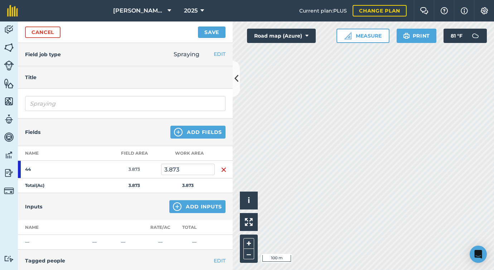
click at [221, 161] on td at bounding box center [224, 170] width 18 height 18
click at [221, 165] on img "button" at bounding box center [224, 169] width 6 height 9
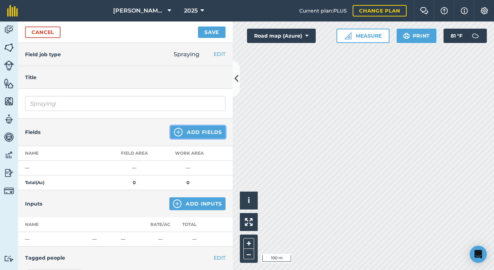
click at [190, 126] on button "Add Fields" at bounding box center [197, 132] width 55 height 13
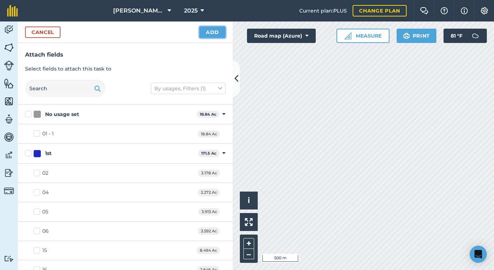
click at [212, 36] on button "Add" at bounding box center [213, 32] width 26 height 11
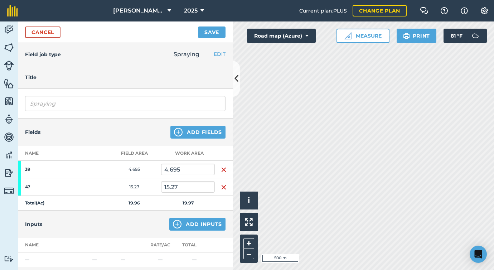
click at [222, 165] on img "button" at bounding box center [224, 169] width 6 height 9
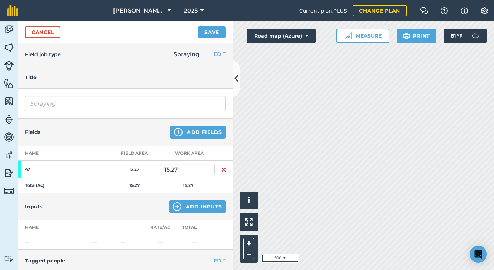
click at [222, 165] on img "button" at bounding box center [224, 169] width 6 height 9
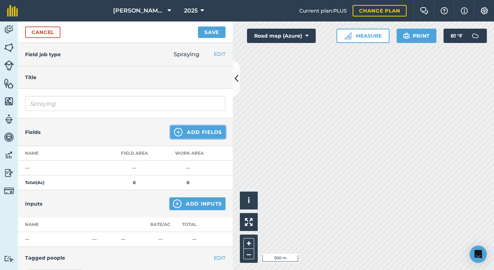
click at [212, 126] on button "Add Fields" at bounding box center [197, 132] width 55 height 13
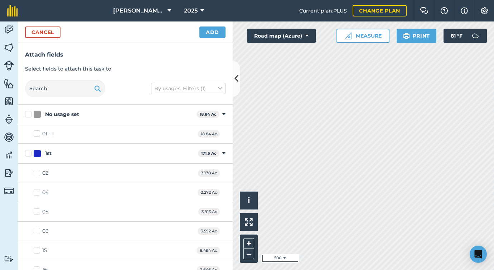
click at [494, 122] on html "[PERSON_NAME] Farms 2025 Current plan : PLUS Change plan Farm Chat Help Info Se…" at bounding box center [247, 135] width 494 height 270
checkbox input "true"
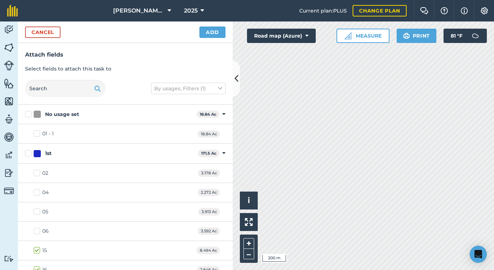
checkbox input "true"
click at [219, 30] on button "Add" at bounding box center [213, 32] width 26 height 11
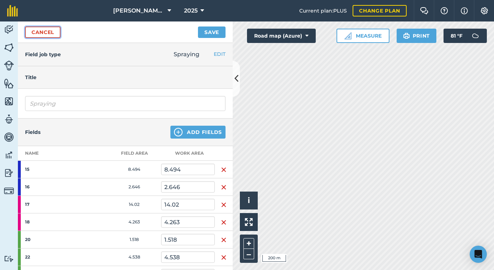
click at [48, 29] on link "Cancel" at bounding box center [42, 32] width 35 height 11
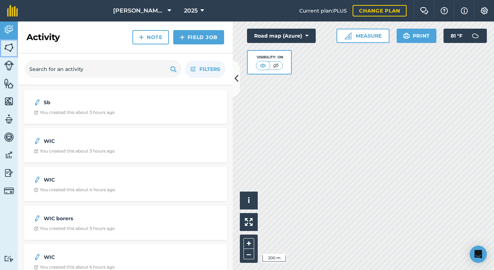
click at [8, 46] on img at bounding box center [9, 47] width 10 height 11
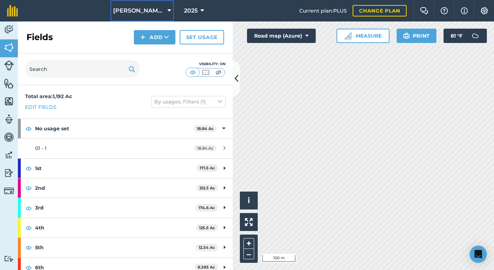
click at [162, 14] on span "[PERSON_NAME] Farms" at bounding box center [139, 10] width 52 height 9
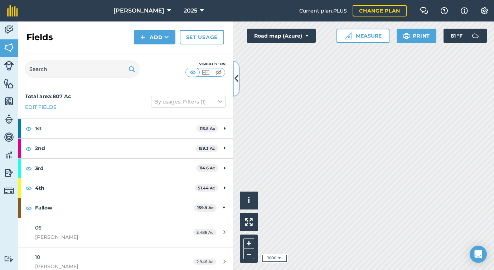
click at [235, 75] on icon at bounding box center [237, 78] width 4 height 13
